Goal: Information Seeking & Learning: Learn about a topic

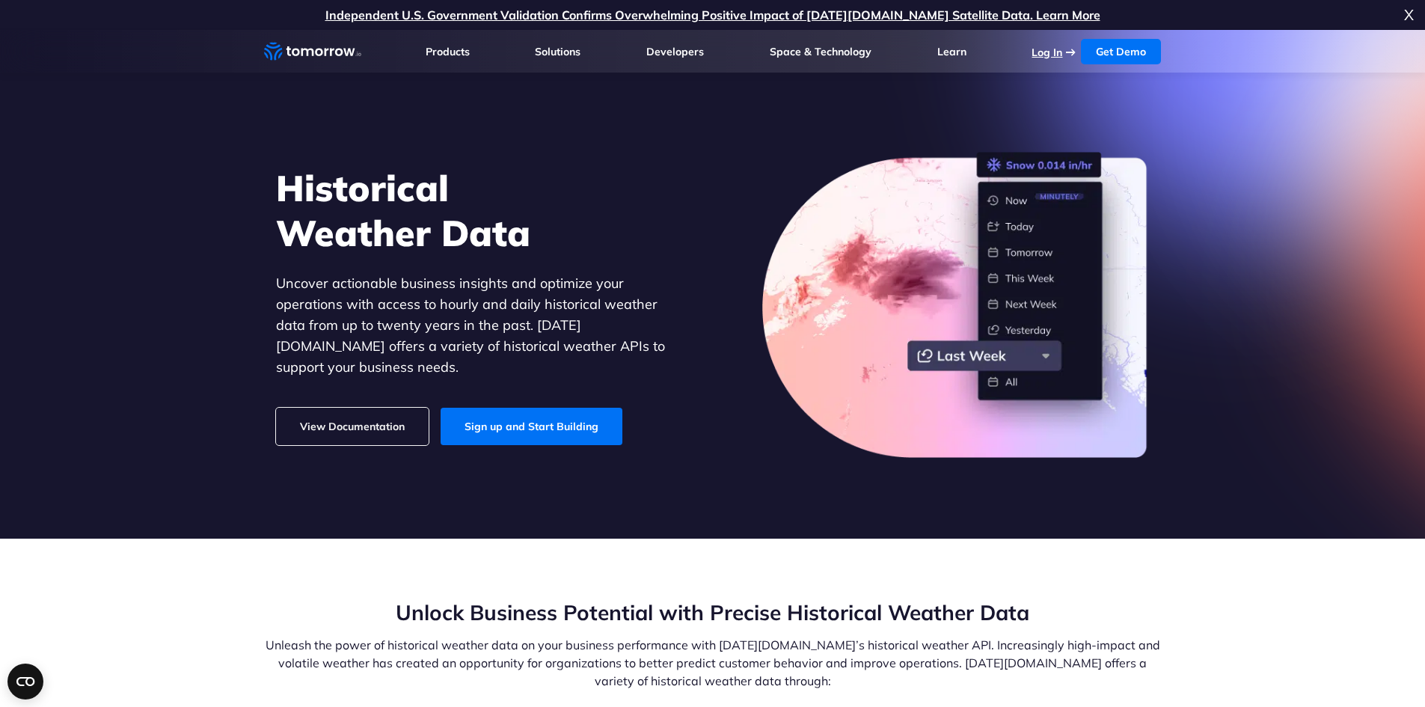
click at [1069, 55] on li "Log In" at bounding box center [1055, 51] width 46 height 15
click at [1044, 50] on link "Log In" at bounding box center [1047, 52] width 31 height 13
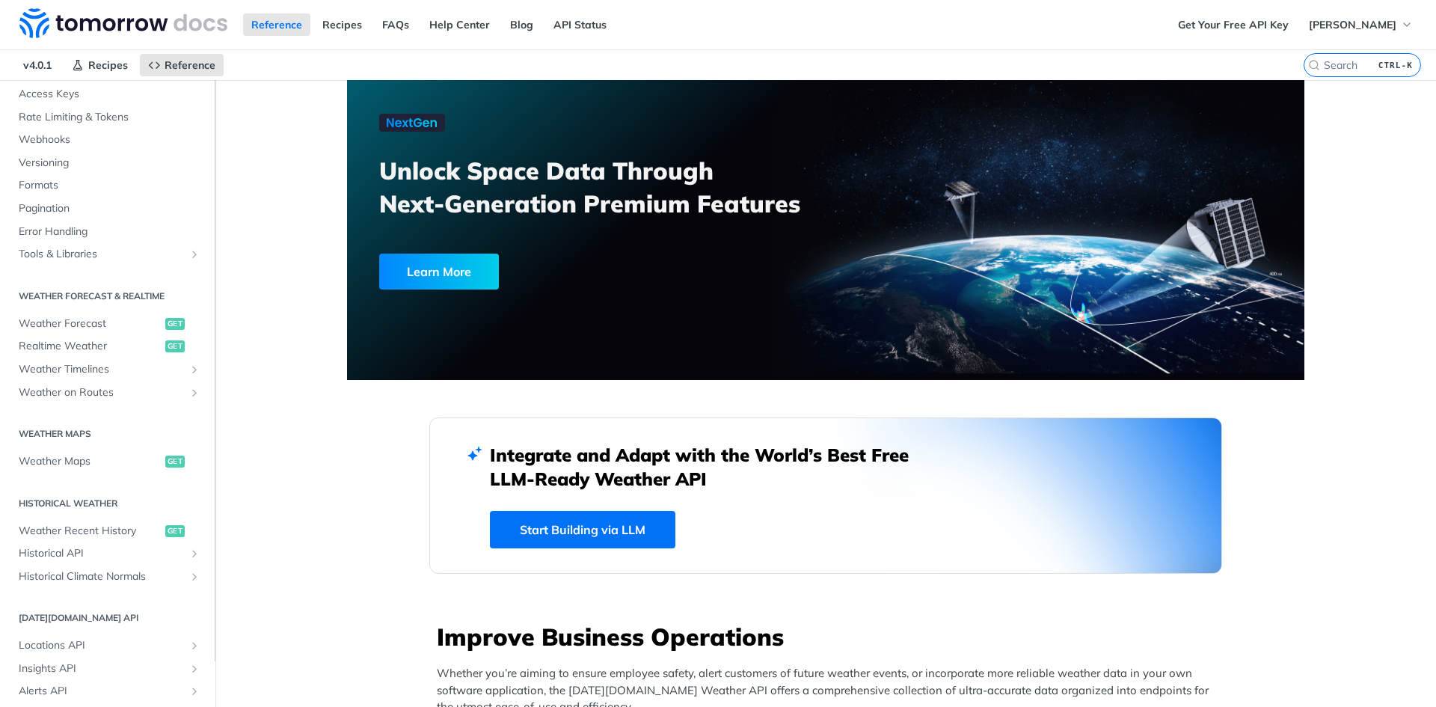
scroll to position [150, 0]
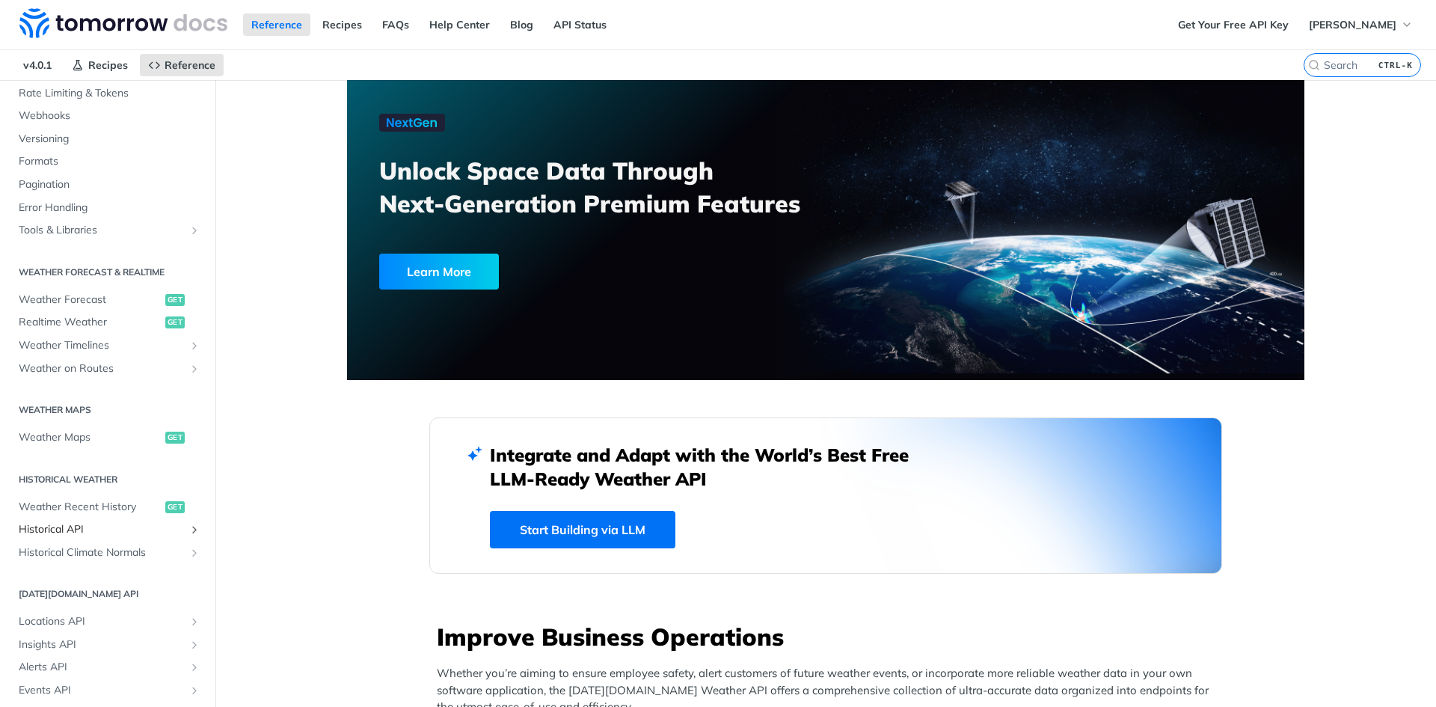
click at [108, 525] on span "Historical API" at bounding box center [102, 529] width 166 height 15
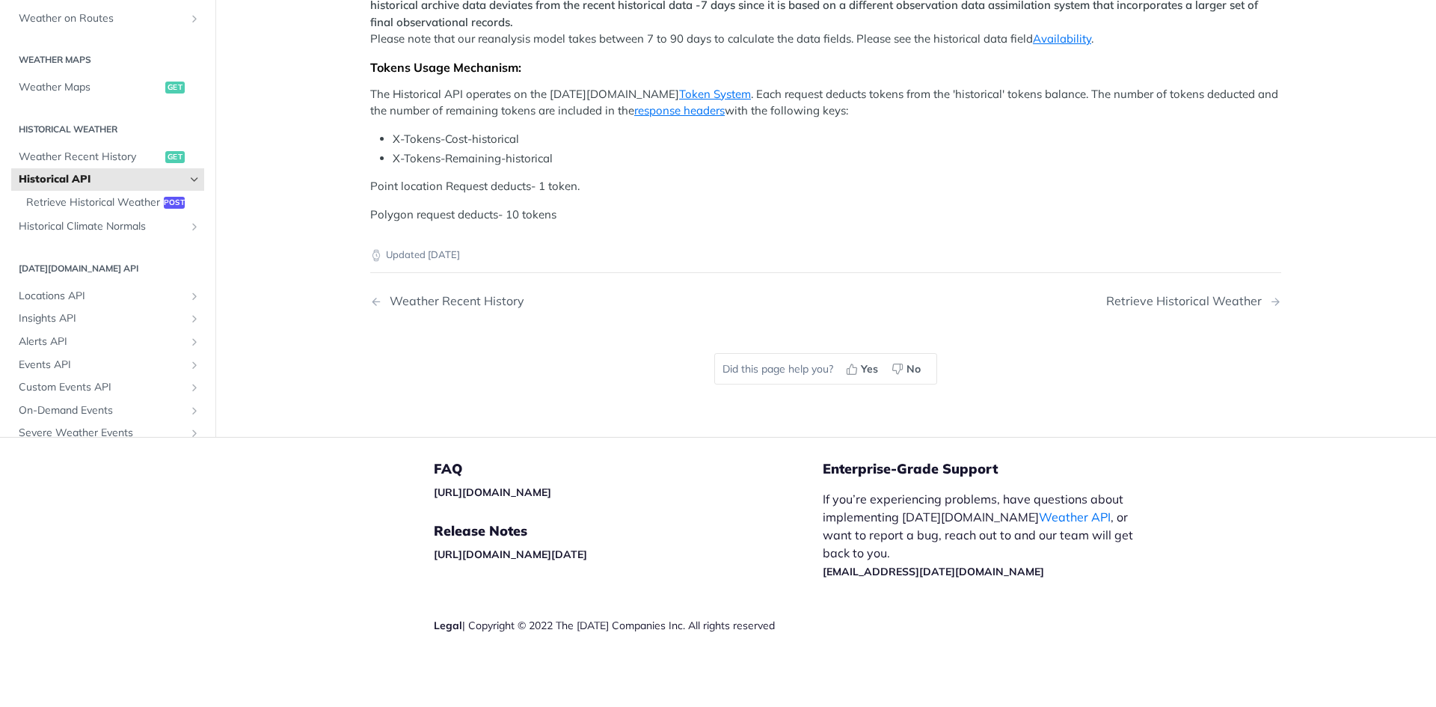
scroll to position [598, 0]
click at [77, 234] on span "Historical Climate Normals" at bounding box center [102, 226] width 166 height 15
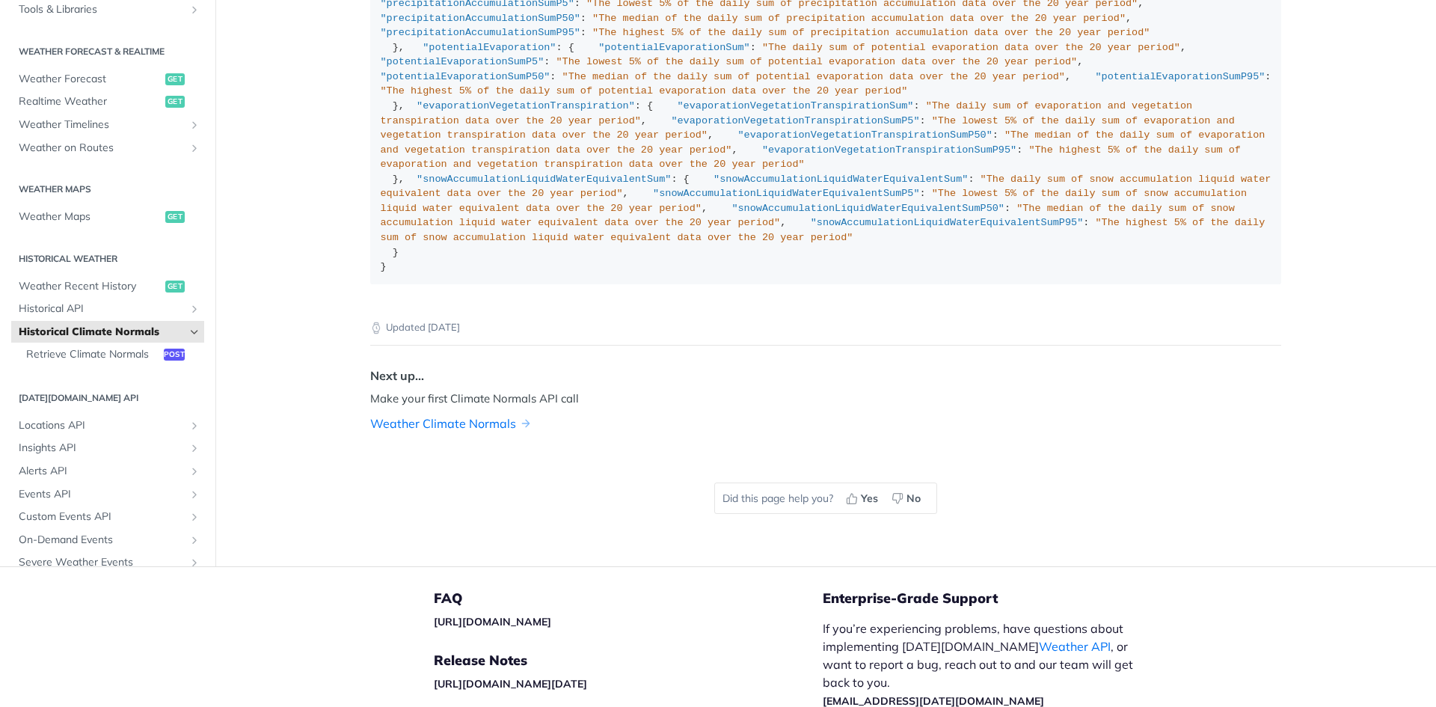
scroll to position [1406, 0]
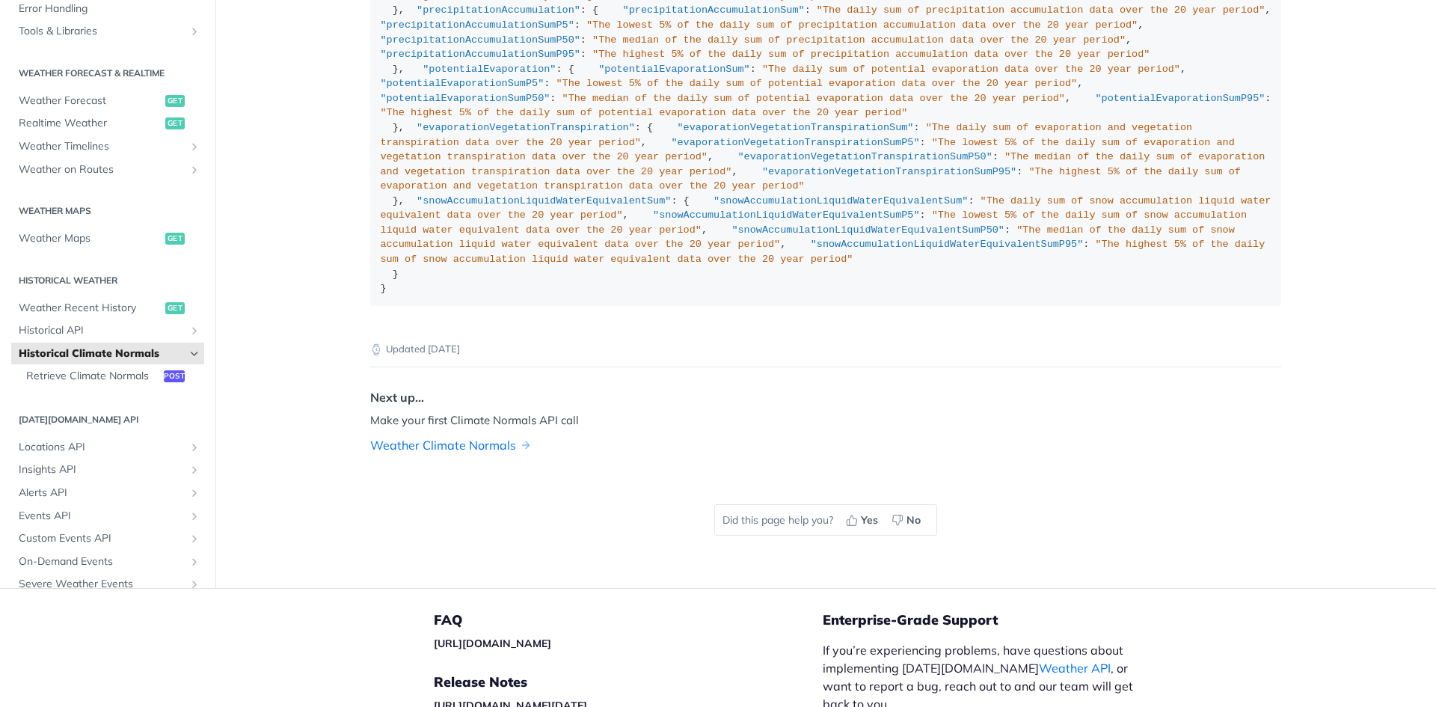
click at [189, 348] on icon "Hide subpages for Historical Climate Normals" at bounding box center [195, 354] width 12 height 12
click at [189, 331] on icon "Show subpages for Historical API" at bounding box center [195, 331] width 12 height 12
click at [189, 331] on icon "Hide subpages for Historical API" at bounding box center [195, 331] width 12 height 12
click at [174, 329] on link "Historical API" at bounding box center [107, 330] width 193 height 22
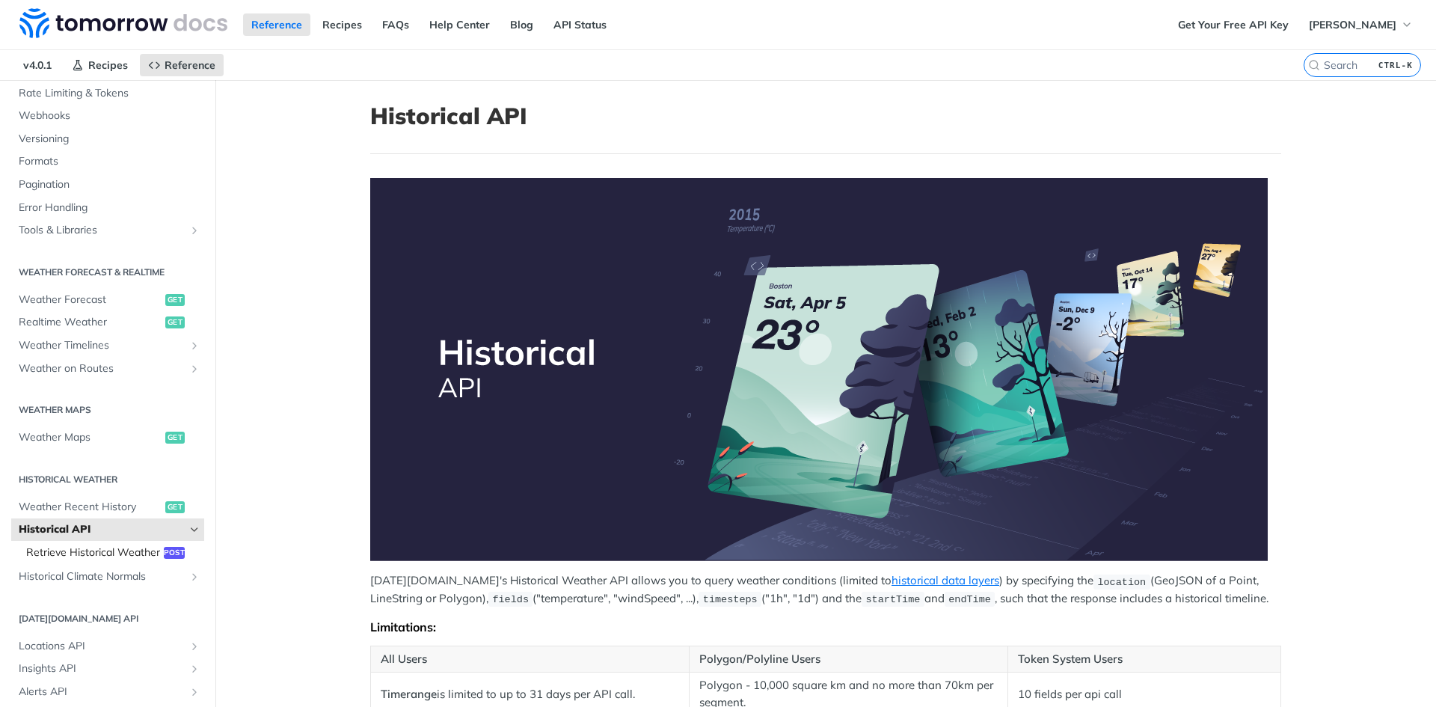
click at [76, 559] on span "Retrieve Historical Weather" at bounding box center [93, 552] width 134 height 15
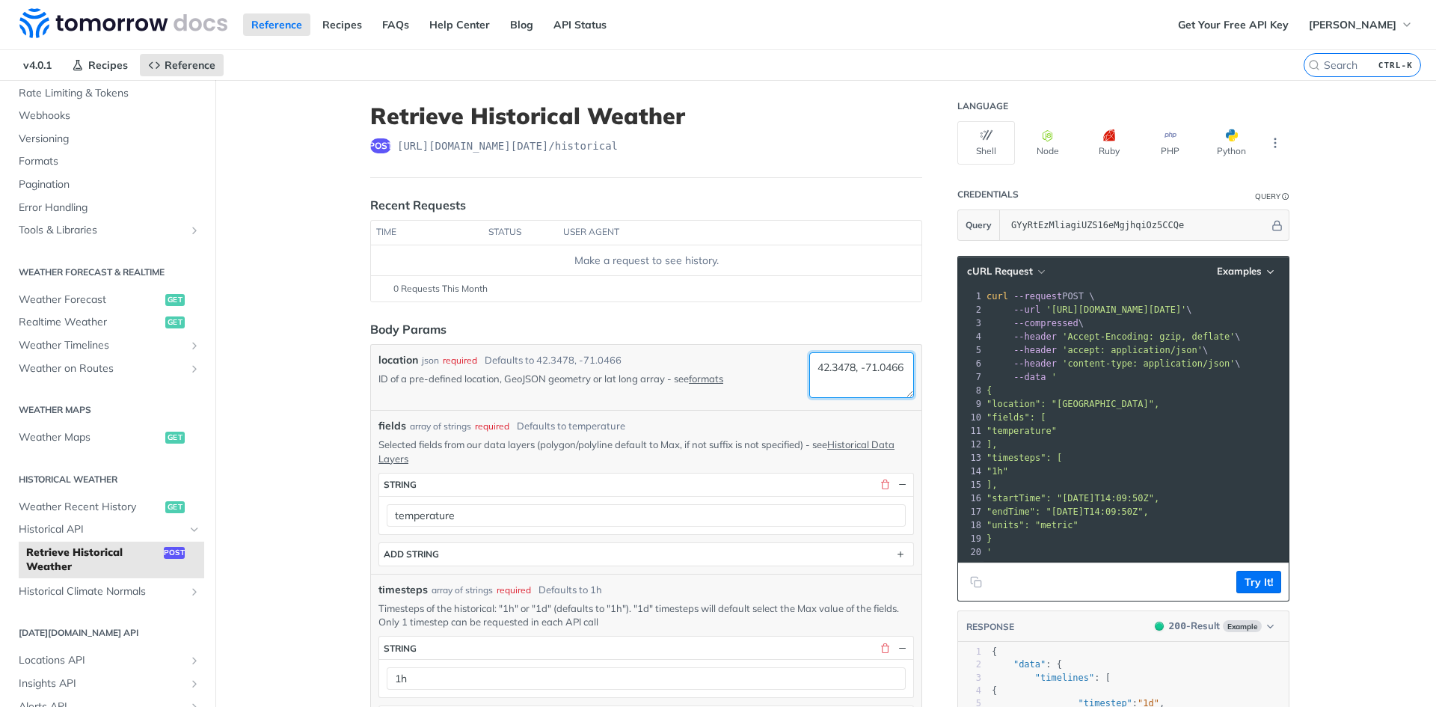
click at [840, 370] on textarea "42.3478, -71.0466" at bounding box center [861, 375] width 105 height 46
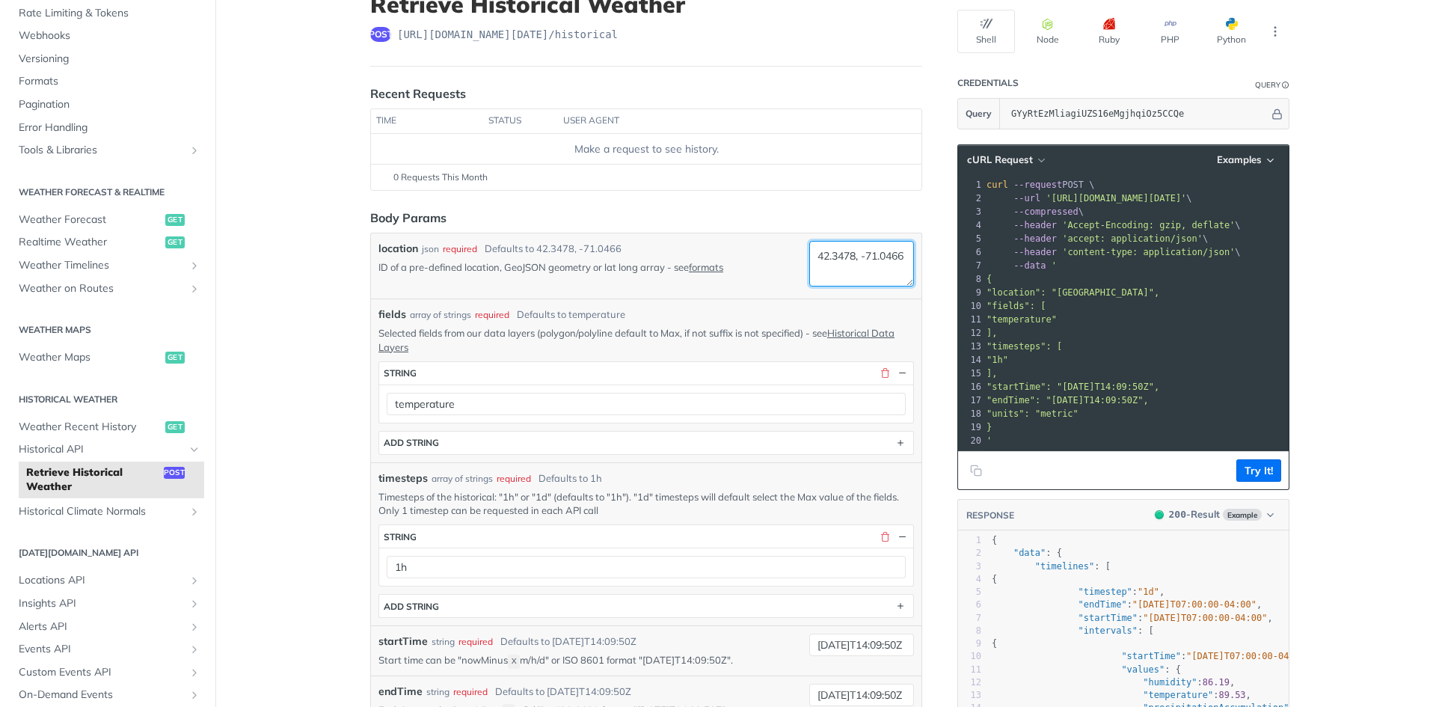
scroll to position [150, 0]
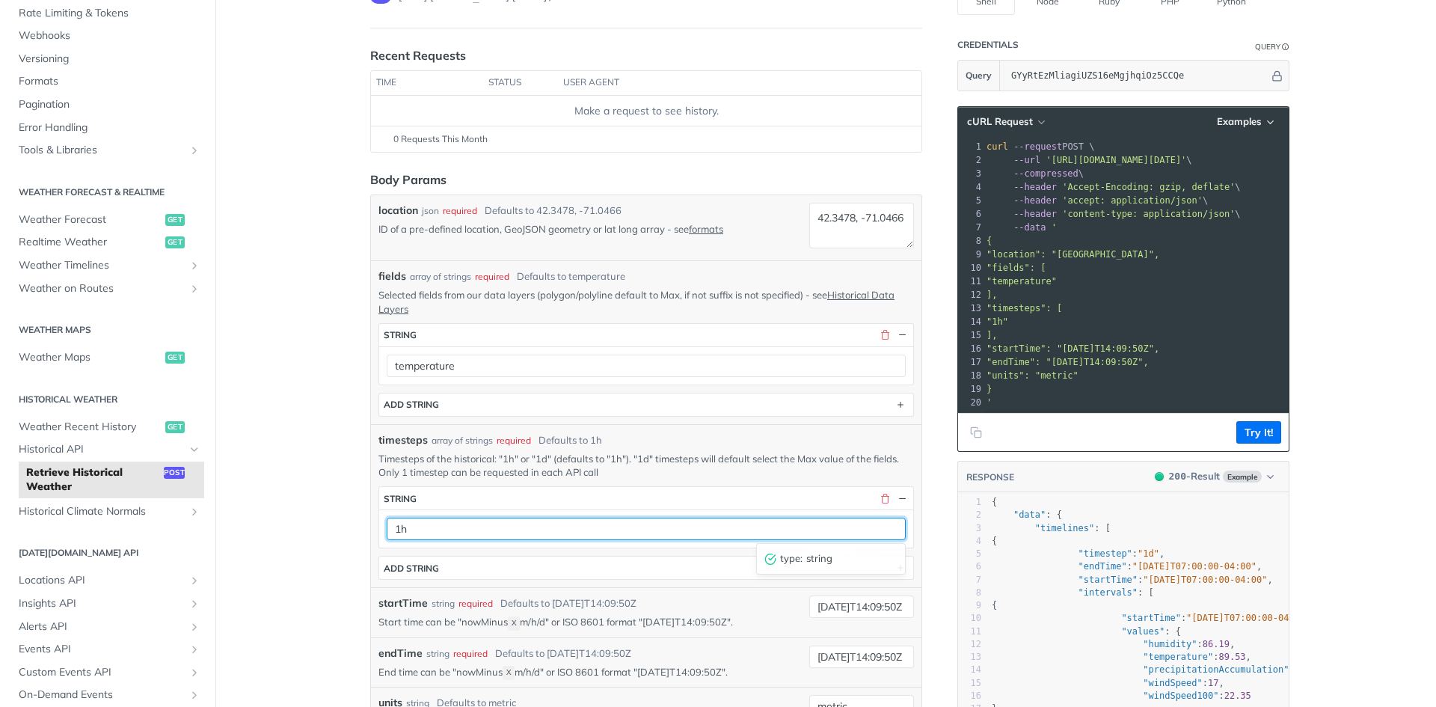
click at [570, 533] on input "1h" at bounding box center [646, 529] width 519 height 22
click at [887, 528] on input "1h" at bounding box center [646, 529] width 519 height 22
drag, startPoint x: 405, startPoint y: 527, endPoint x: 396, endPoint y: 527, distance: 9.0
click at [396, 527] on input "1h" at bounding box center [646, 529] width 519 height 22
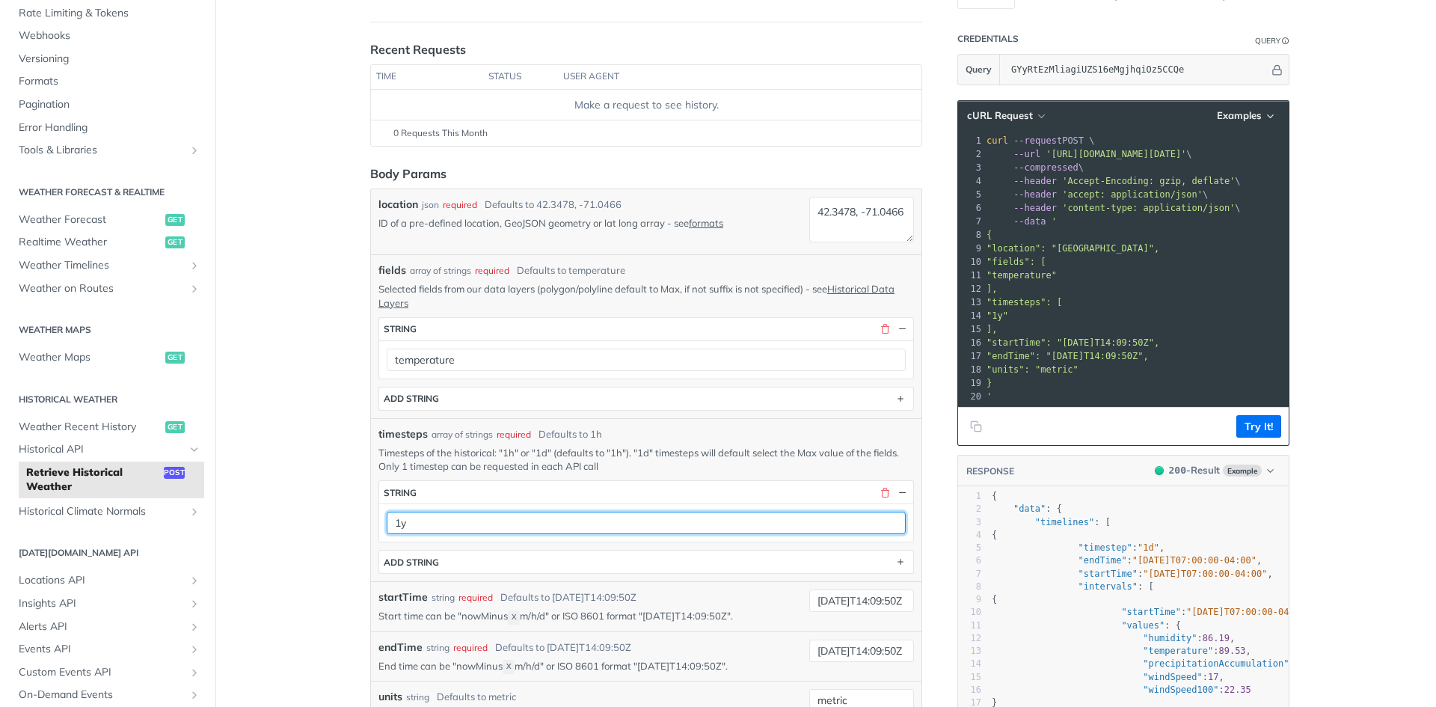
scroll to position [75, 0]
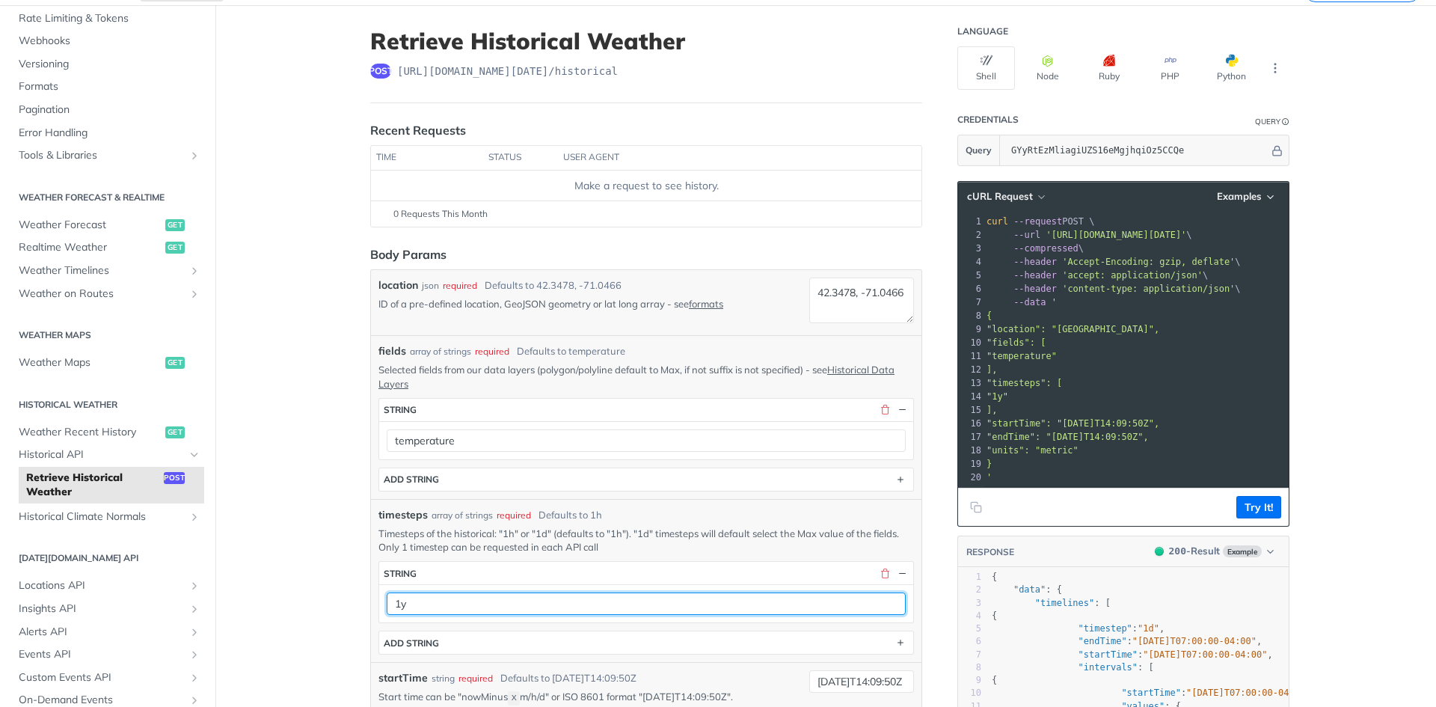
type input "1y"
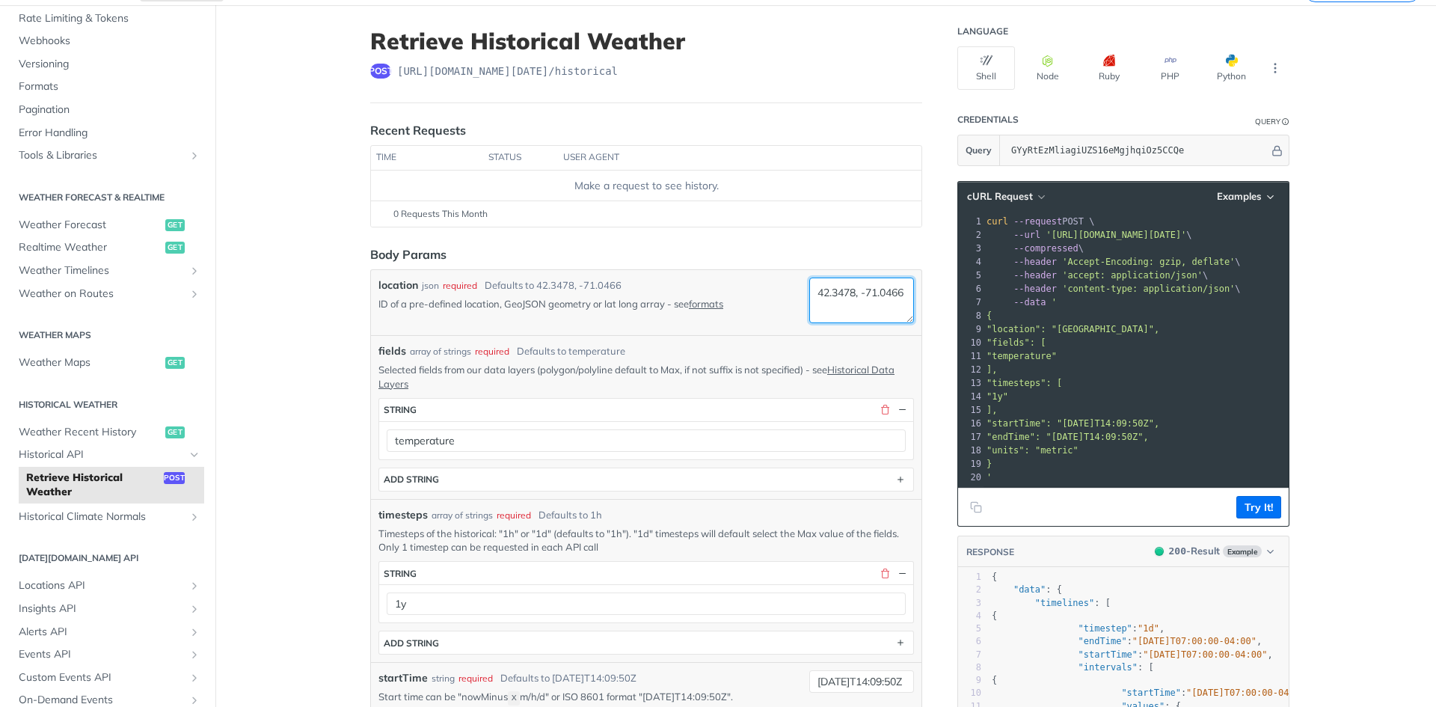
drag, startPoint x: 870, startPoint y: 310, endPoint x: 768, endPoint y: 276, distance: 108.1
click at [768, 276] on div "location json required Defaults to 42.3478, -71.0466 ID of a pre-defined locati…" at bounding box center [646, 302] width 551 height 65
paste textarea "13.193017, 80.115746"
click at [809, 288] on textarea "13.193017, 80.115746" at bounding box center [861, 301] width 105 height 46
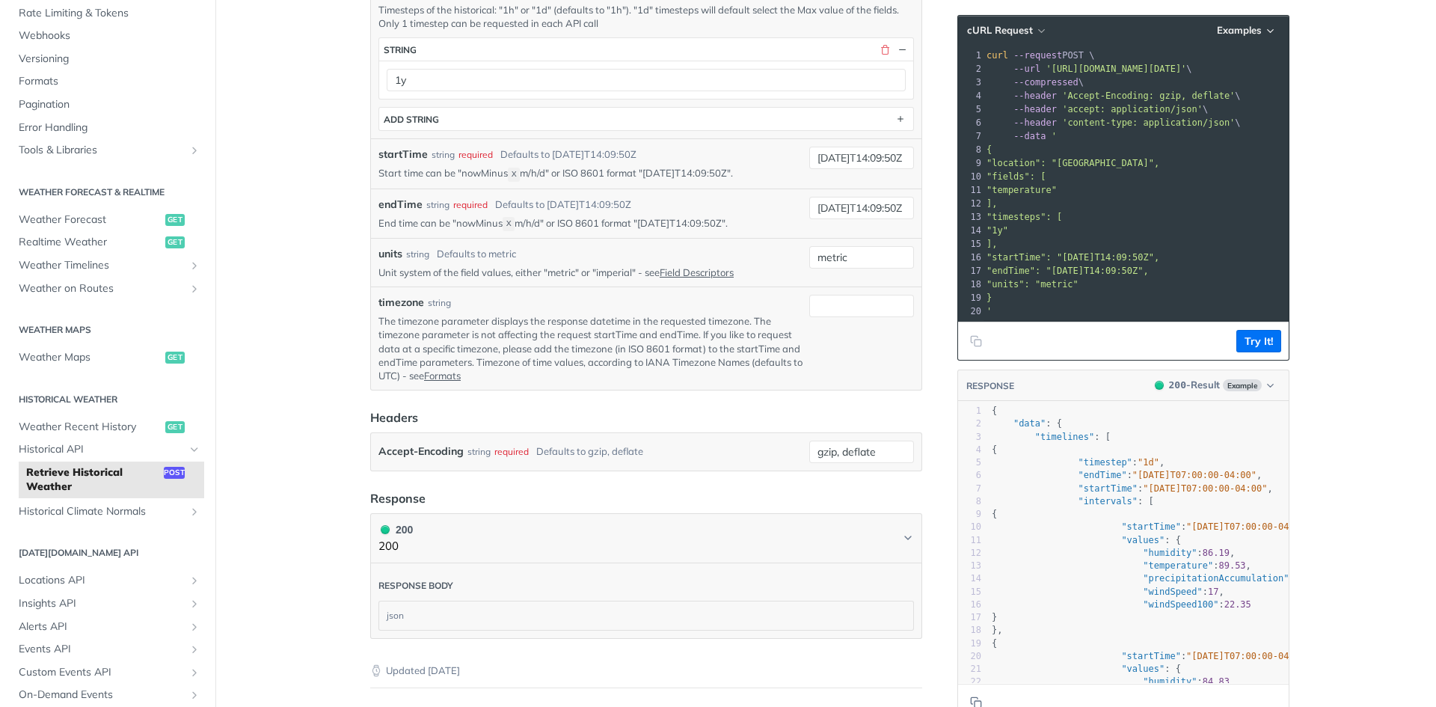
scroll to position [673, 0]
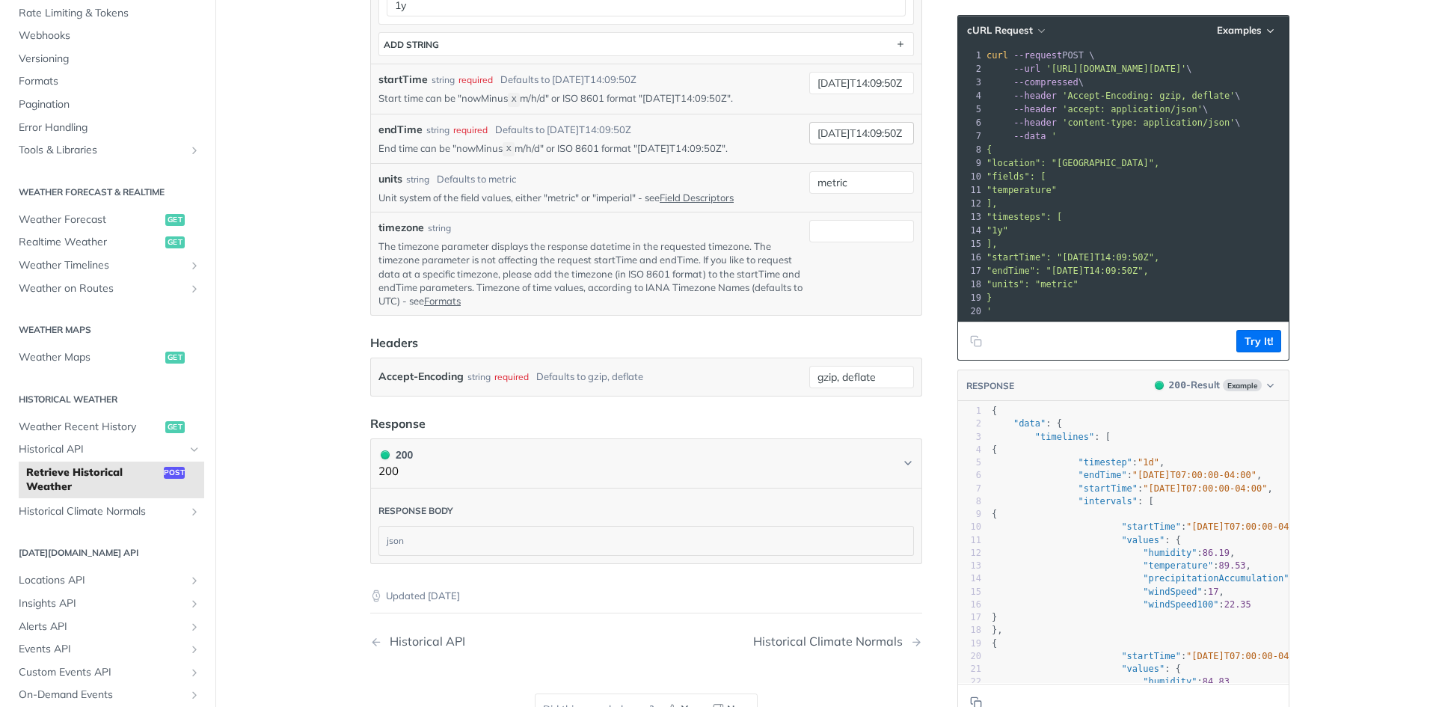
type textarea "13.193017, 80.115746"
click at [870, 129] on input "[DATE]T14:09:50Z" at bounding box center [861, 133] width 105 height 22
drag, startPoint x: 836, startPoint y: 84, endPoint x: 827, endPoint y: 85, distance: 9.1
click at [827, 85] on input "[DATE]T14:09:50Z" at bounding box center [861, 83] width 105 height 22
click at [846, 83] on input "[DATE]T14:09:50Z" at bounding box center [861, 83] width 105 height 22
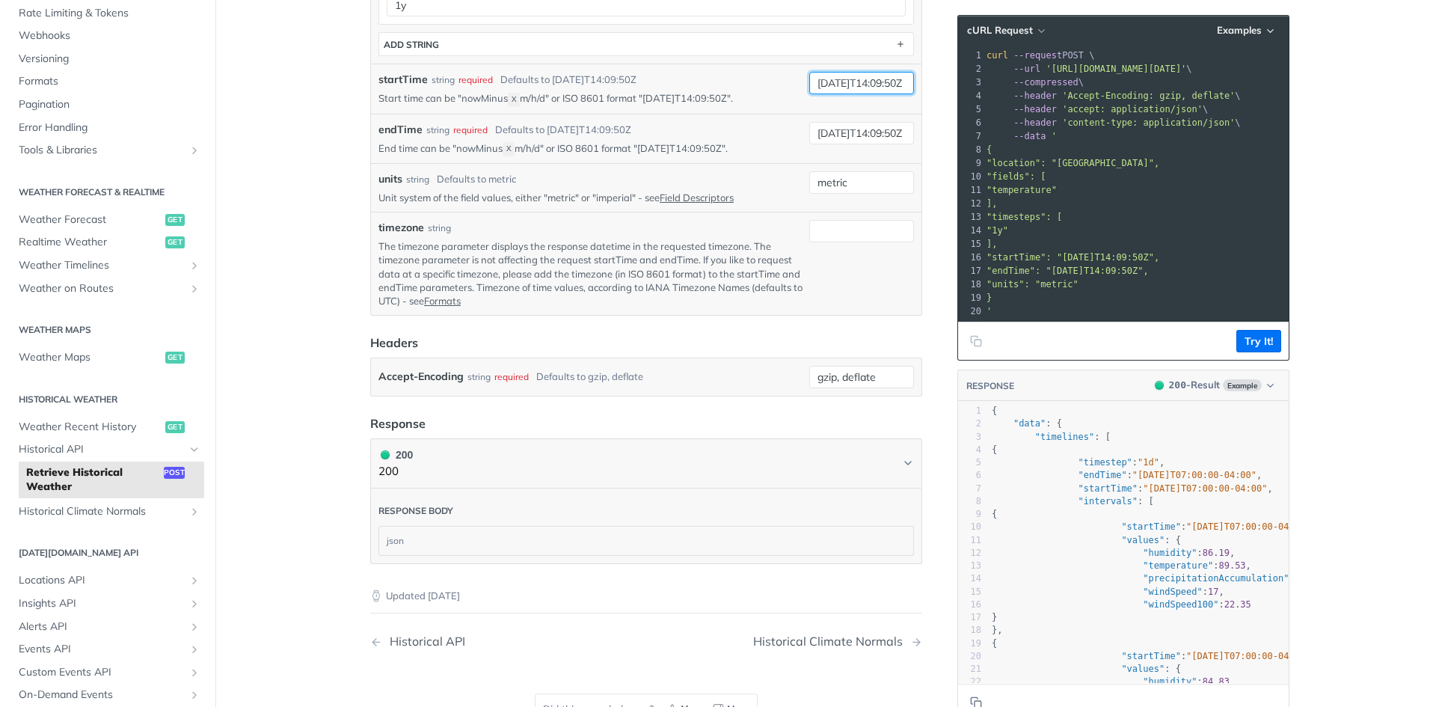
drag, startPoint x: 842, startPoint y: 83, endPoint x: 856, endPoint y: 85, distance: 13.5
click at [856, 85] on input "[DATE]T14:09:50Z" at bounding box center [861, 83] width 105 height 22
type input "[DATE]T14:09:50Z"
drag, startPoint x: 826, startPoint y: 133, endPoint x: 840, endPoint y: 139, distance: 15.4
click at [840, 139] on input "[DATE]T14:09:50Z" at bounding box center [861, 133] width 105 height 22
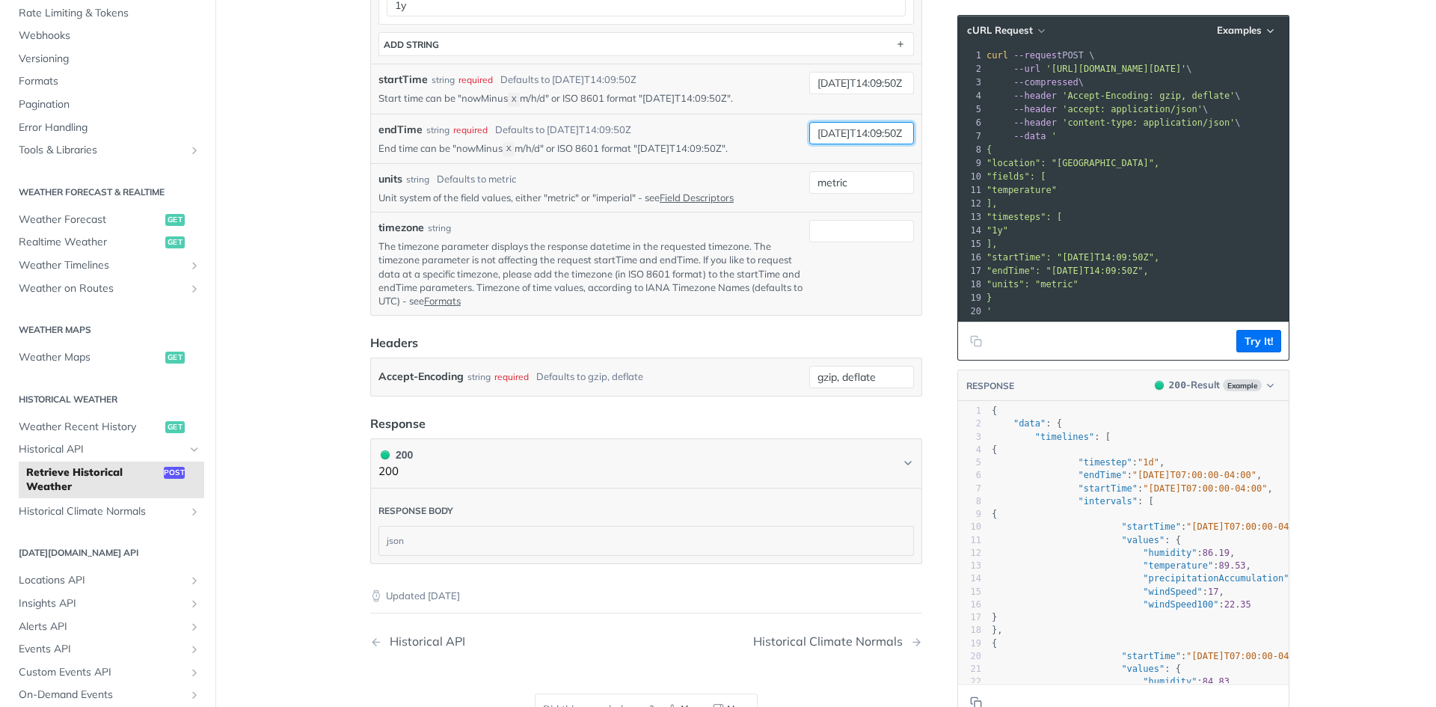
click at [845, 131] on input "[DATE]T14:09:50Z" at bounding box center [861, 133] width 105 height 22
type input "[DATE]T14:09:50Z"
